Goal: Task Accomplishment & Management: Use online tool/utility

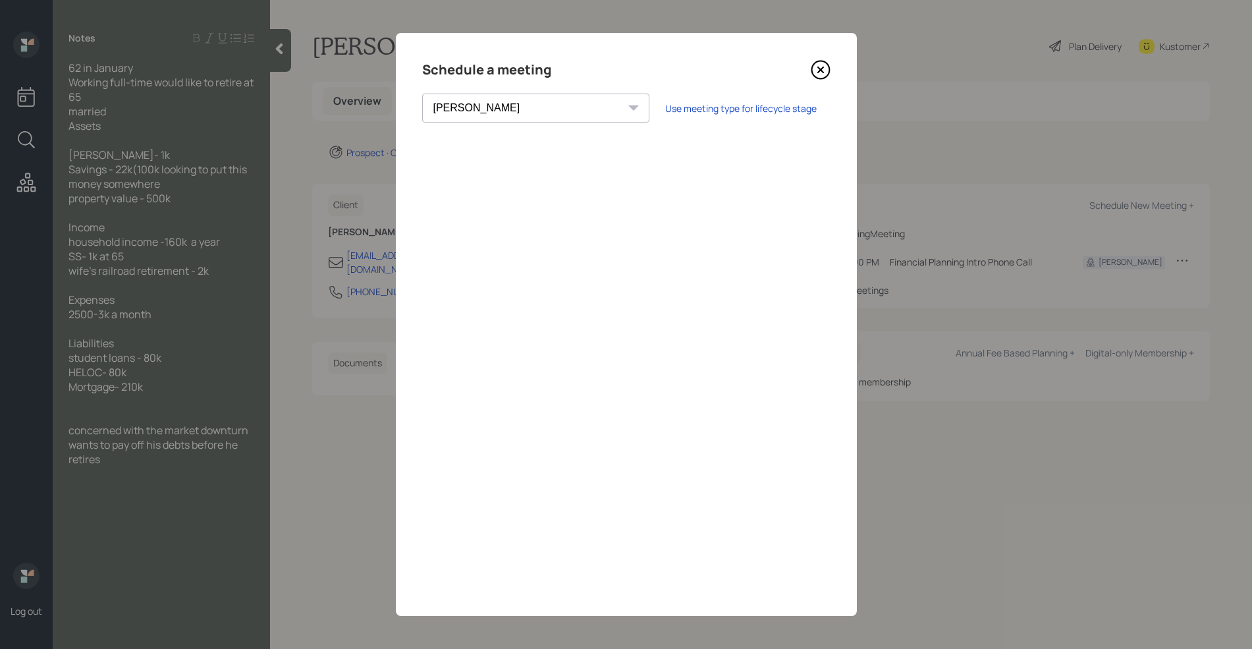
select select "round-[PERSON_NAME]"
